Goal: Find contact information: Find contact information

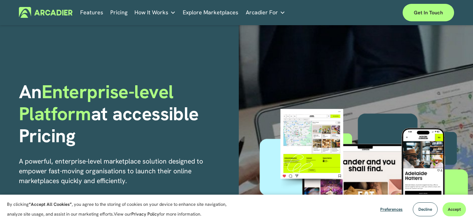
click at [363, 61] on div at bounding box center [364, 186] width 215 height 285
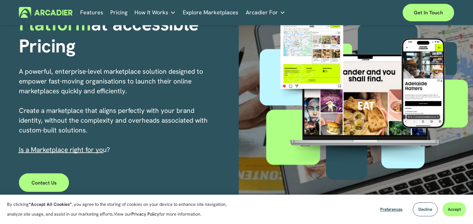
scroll to position [91, 0]
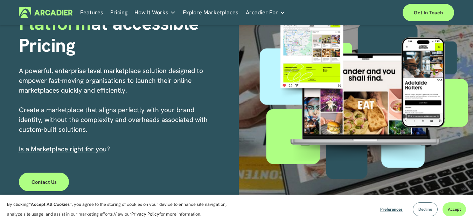
click at [423, 211] on span "Decline" at bounding box center [425, 210] width 14 height 6
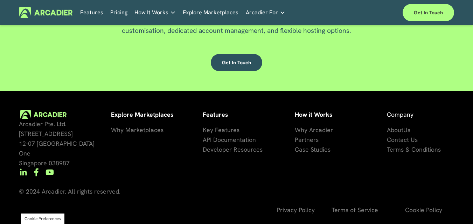
scroll to position [1724, 0]
click at [328, 132] on span "Why Arcadier" at bounding box center [313, 130] width 38 height 8
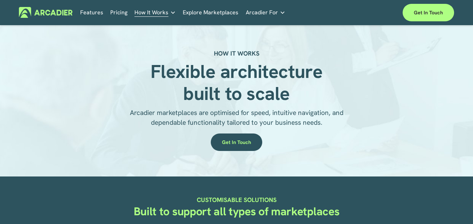
click at [0, 0] on h5 "Why Arcadier" at bounding box center [0, 0] width 0 height 0
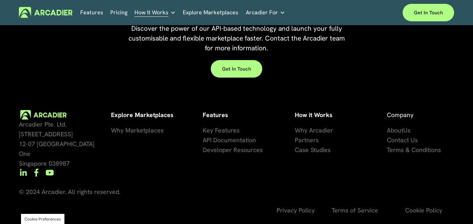
scroll to position [672, 0]
click at [318, 131] on span "Why Arcadier" at bounding box center [313, 130] width 38 height 8
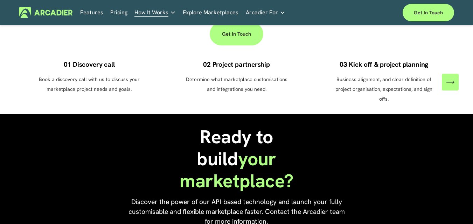
scroll to position [496, 0]
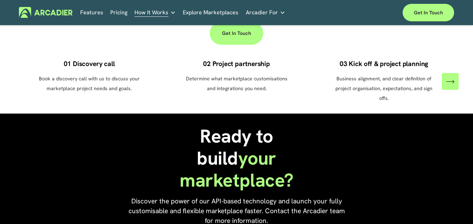
click at [221, 42] on link "Get in touch" at bounding box center [237, 33] width 54 height 23
click at [210, 22] on link "Get in touch" at bounding box center [237, 33] width 54 height 23
